Goal: Task Accomplishment & Management: Complete application form

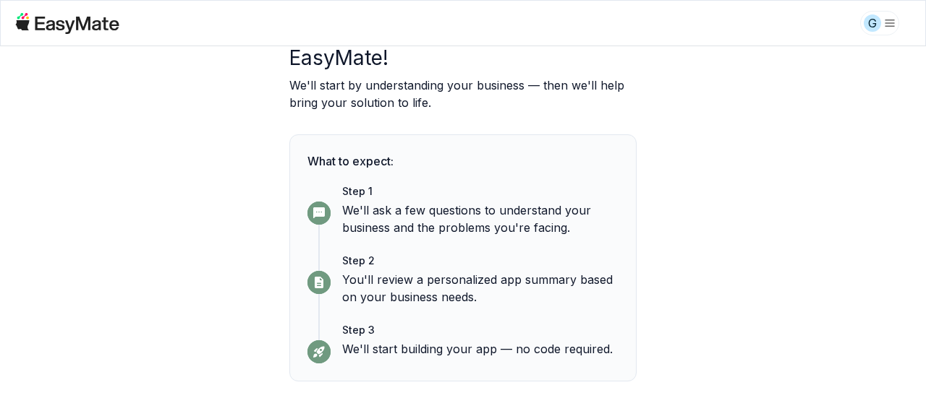
scroll to position [155, 0]
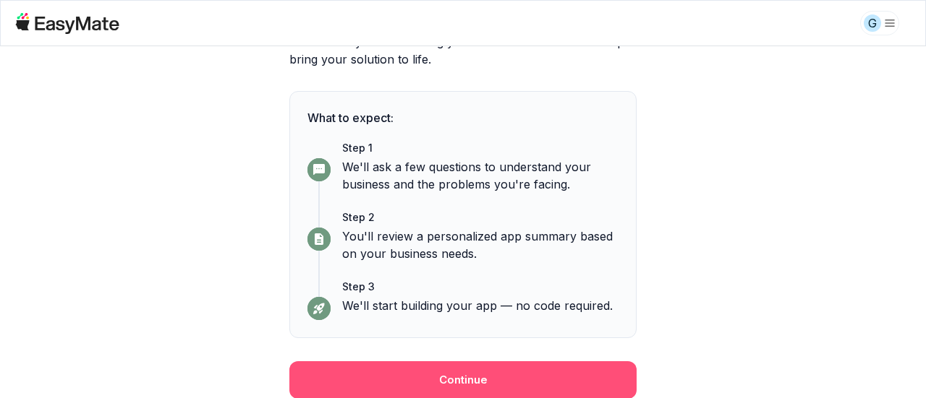
click at [453, 377] on button "Continue" at bounding box center [462, 381] width 347 height 38
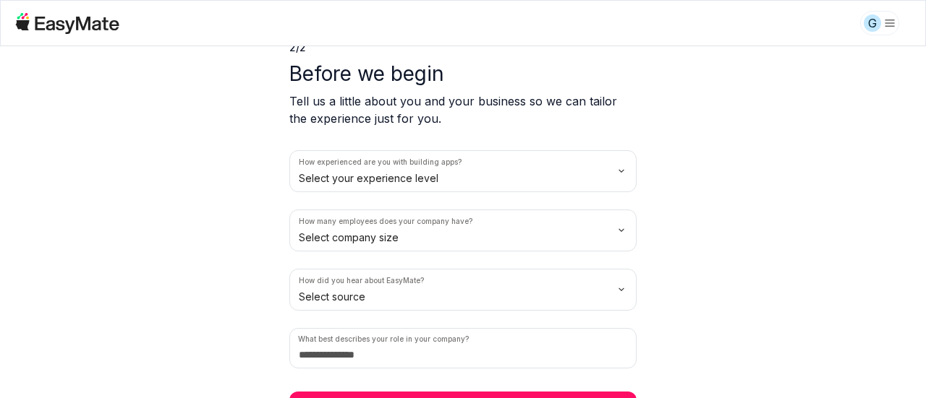
scroll to position [98, 0]
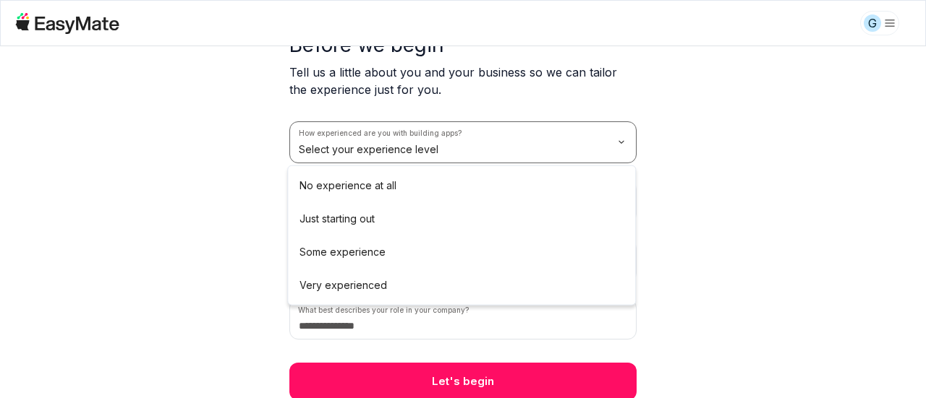
click at [522, 148] on html "G 2 / 2 Before we begin Tell us a little about you and your business so we can …" at bounding box center [463, 199] width 926 height 398
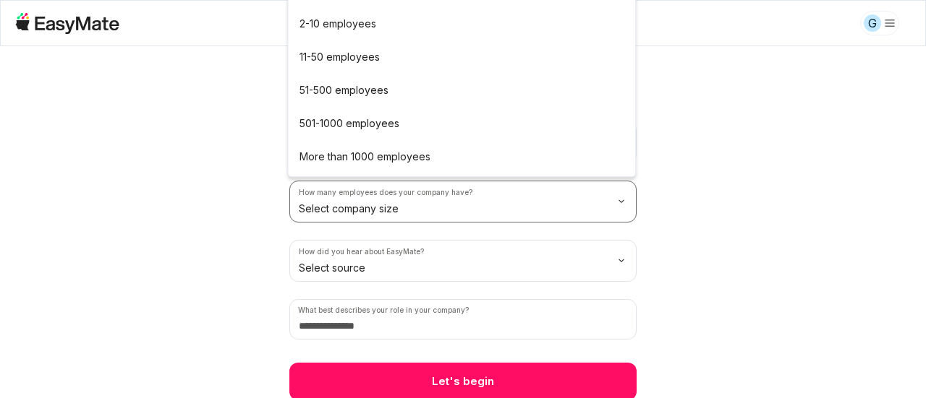
click at [495, 210] on html "G 2 / 2 Before we begin Tell us a little about you and your business so we can …" at bounding box center [463, 199] width 926 height 398
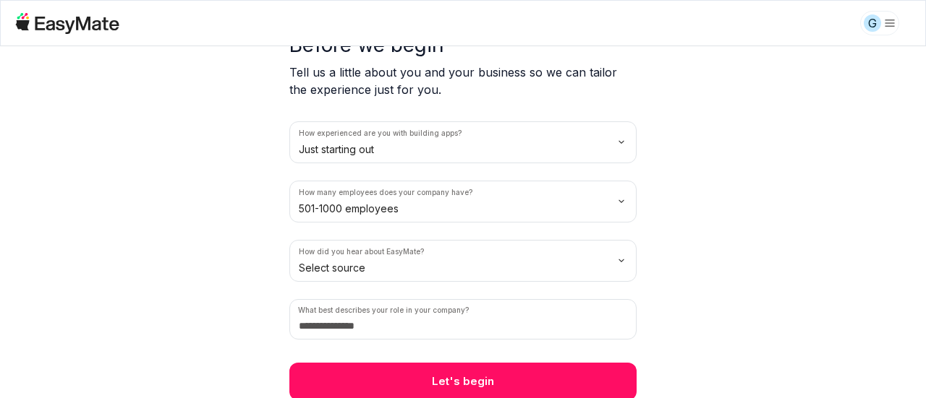
click at [420, 282] on div "How experienced are you with building apps? Just starting out How many employee…" at bounding box center [462, 230] width 347 height 218
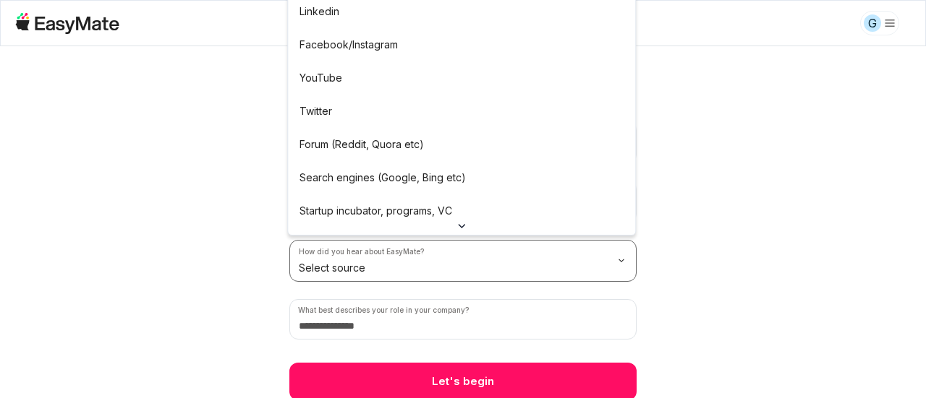
click at [435, 274] on html "G 2 / 2 Before we begin Tell us a little about you and your business so we can …" at bounding box center [463, 199] width 926 height 398
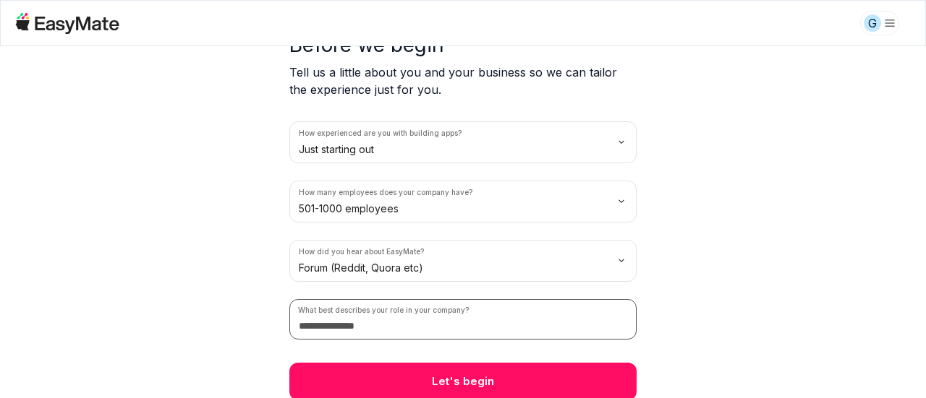
click at [392, 317] on input at bounding box center [462, 319] width 347 height 40
type input "*******"
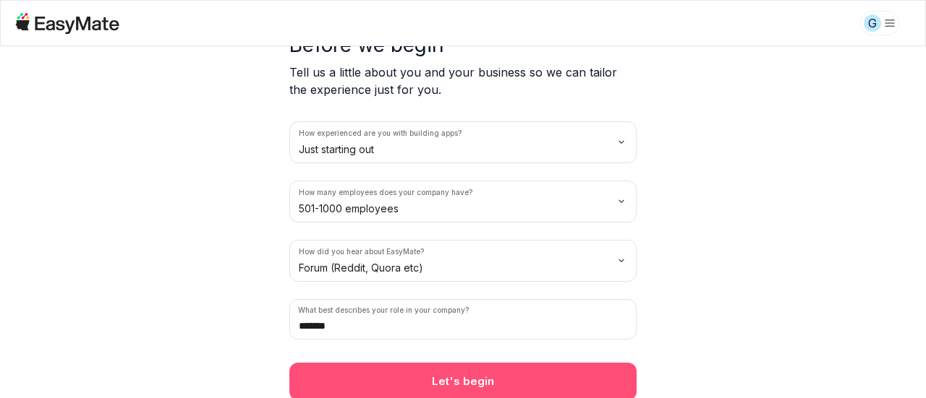
click at [453, 381] on button "Let's begin" at bounding box center [462, 382] width 347 height 38
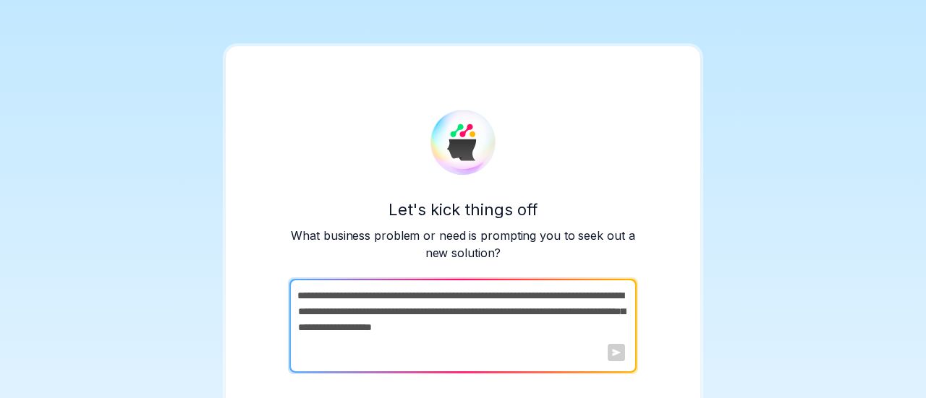
scroll to position [38, 0]
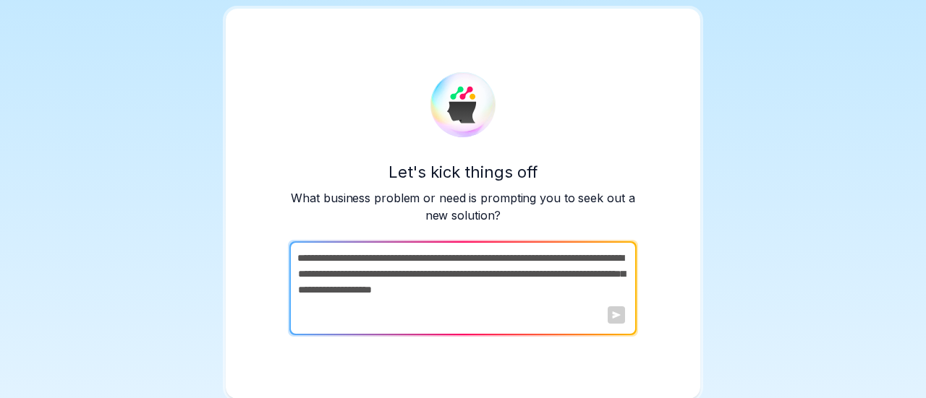
click at [497, 277] on textarea at bounding box center [461, 288] width 344 height 94
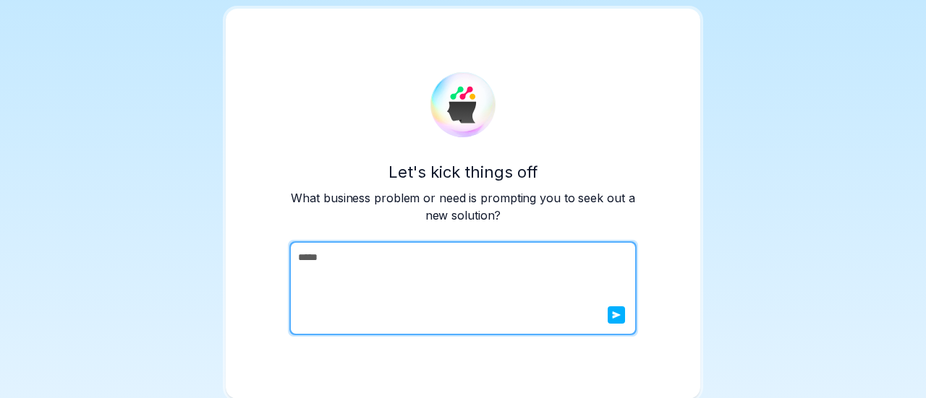
type textarea "*****"
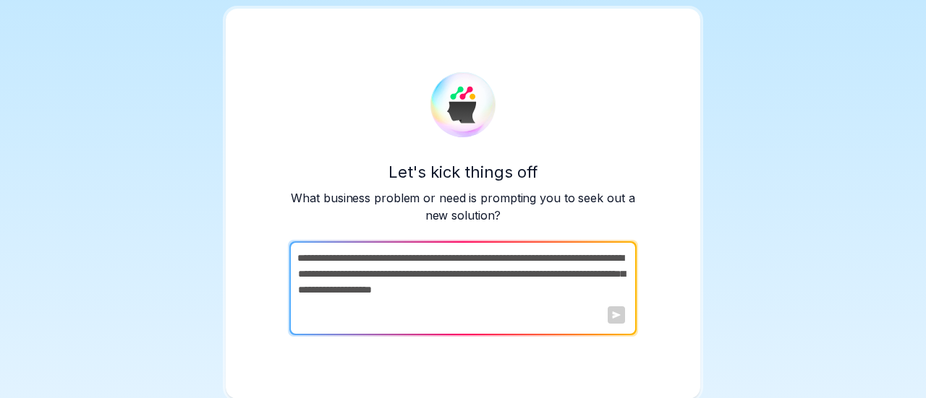
click at [577, 313] on textarea at bounding box center [461, 288] width 344 height 94
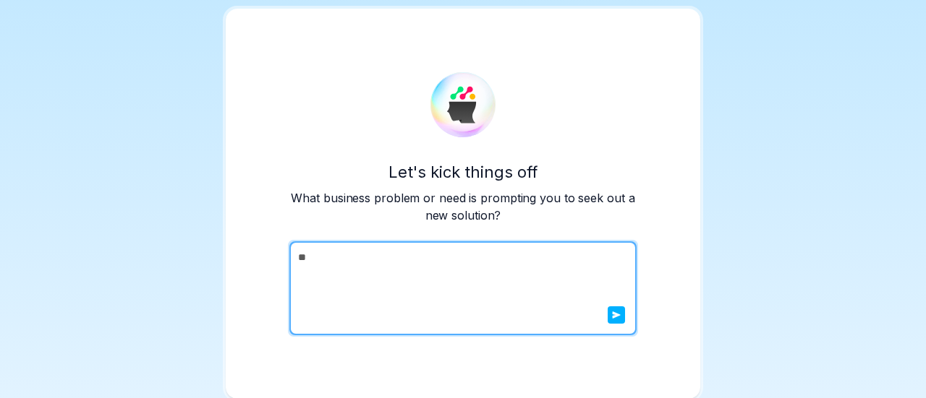
type textarea "*"
type textarea "**********"
click at [616, 319] on button "submit" at bounding box center [615, 315] width 17 height 17
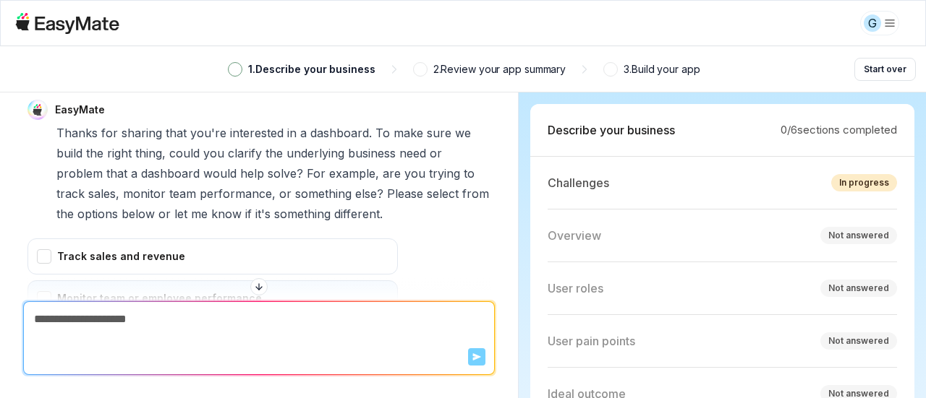
scroll to position [142, 0]
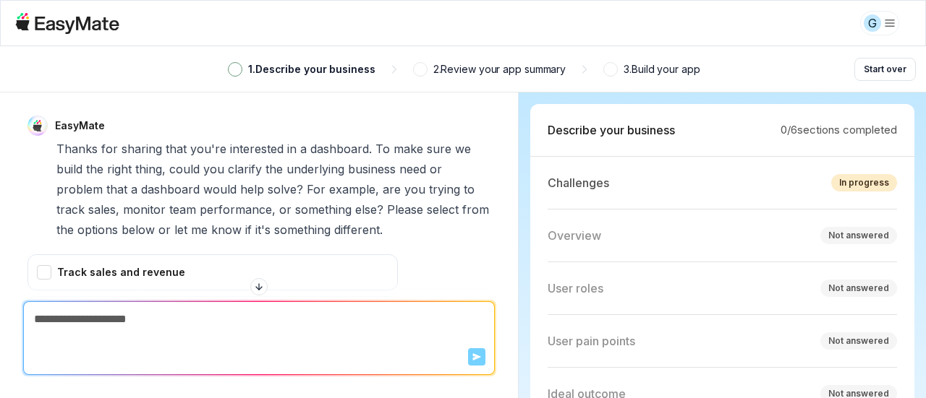
type textarea "*"
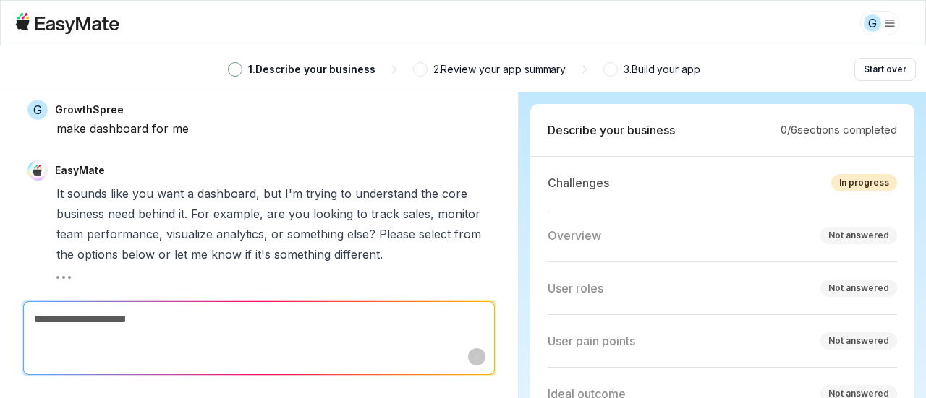
type textarea "*"
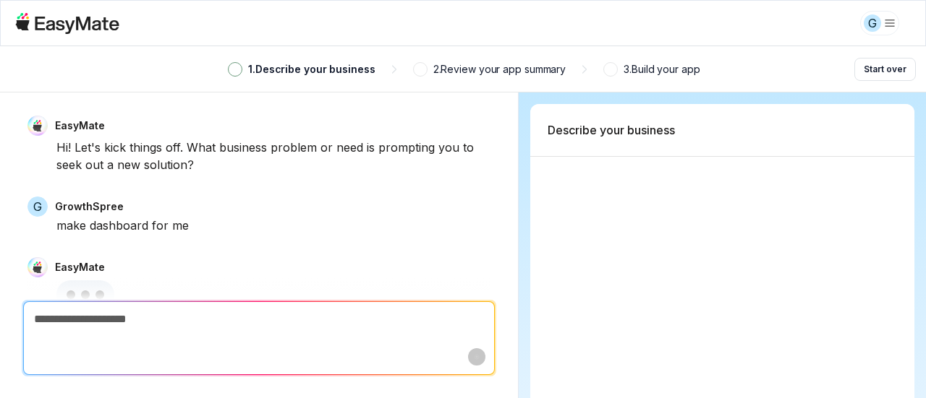
scroll to position [30, 0]
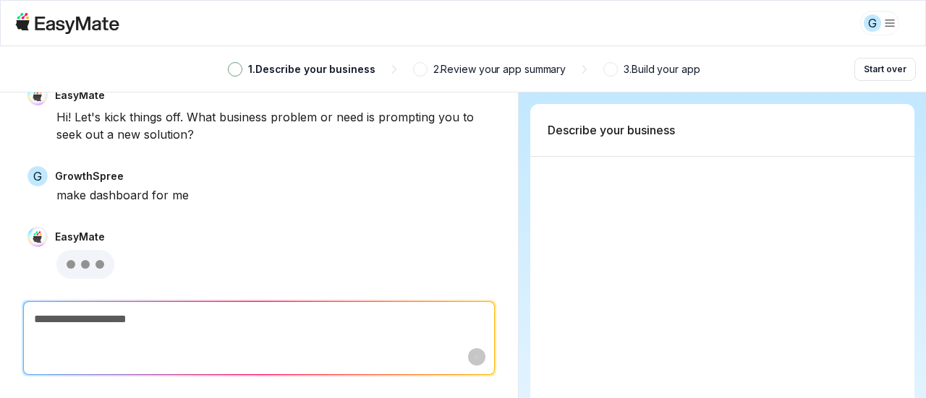
type textarea "*"
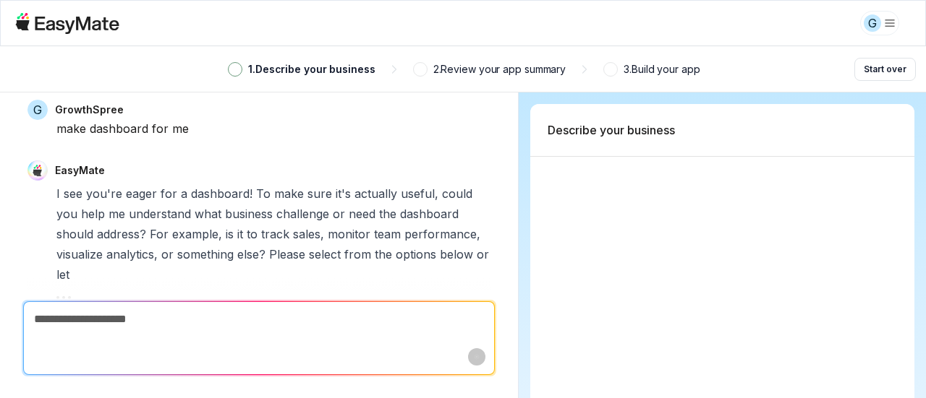
scroll to position [117, 0]
